Goal: Task Accomplishment & Management: Use online tool/utility

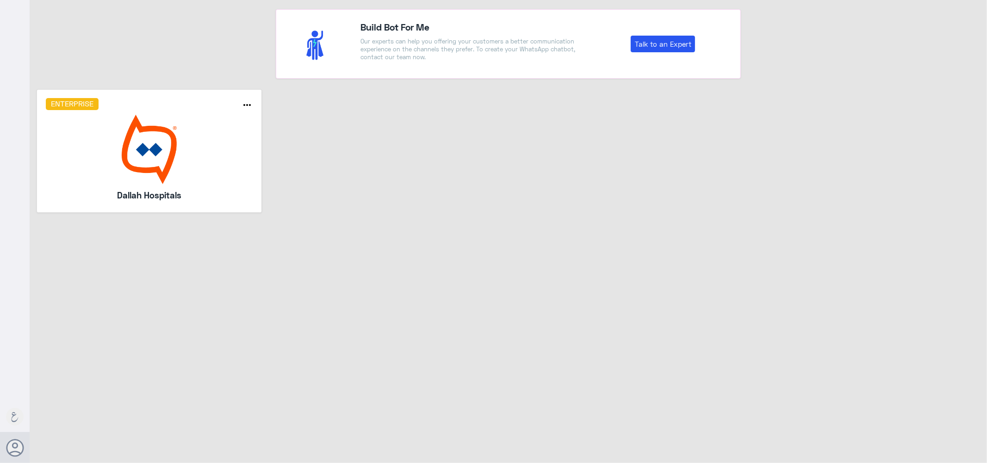
click at [184, 147] on img at bounding box center [149, 149] width 207 height 69
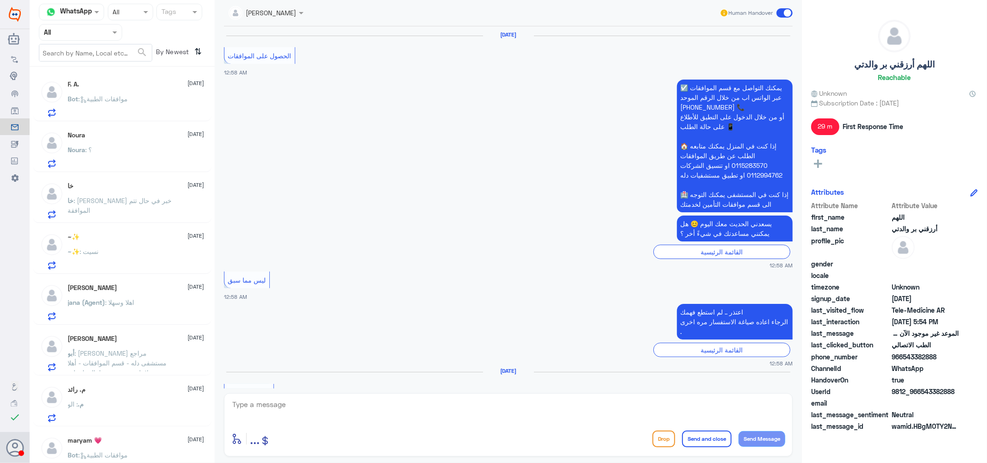
scroll to position [1139, 0]
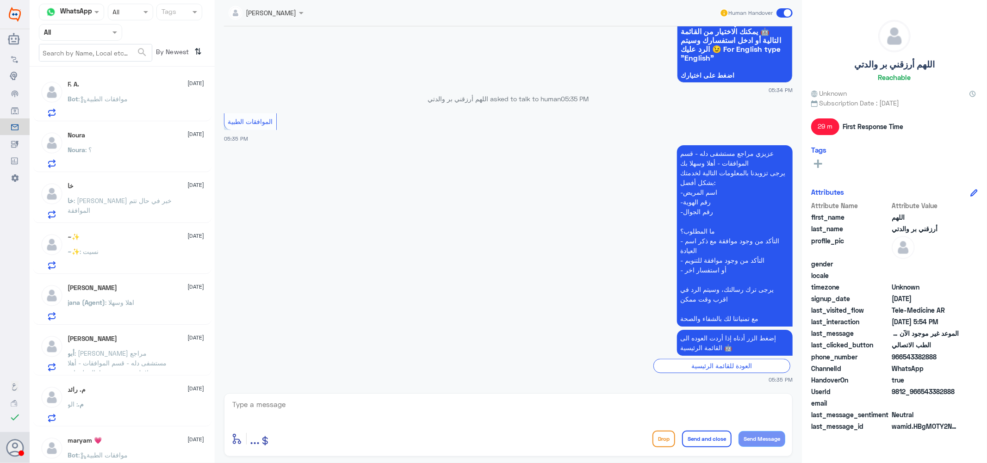
click at [112, 36] on span at bounding box center [116, 32] width 12 height 10
click at [91, 85] on Inbox "Your Inbox" at bounding box center [76, 82] width 32 height 8
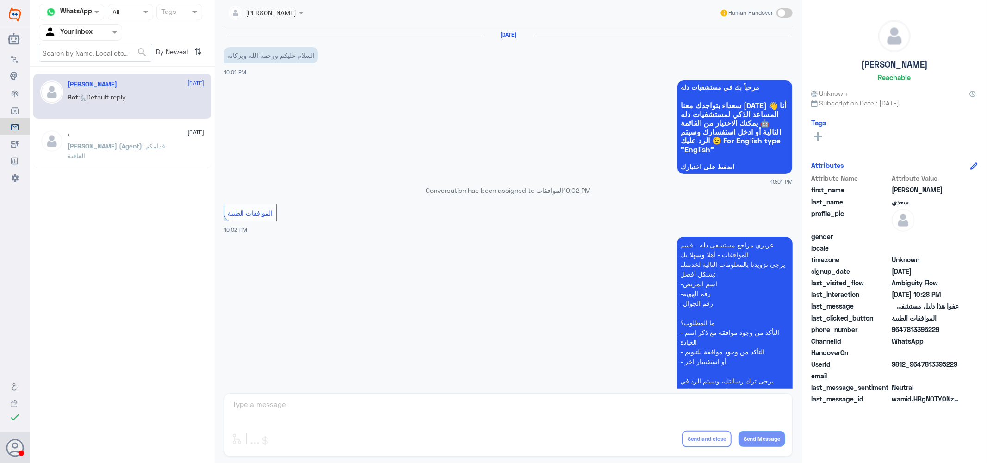
scroll to position [468, 0]
